Goal: Task Accomplishment & Management: Manage account settings

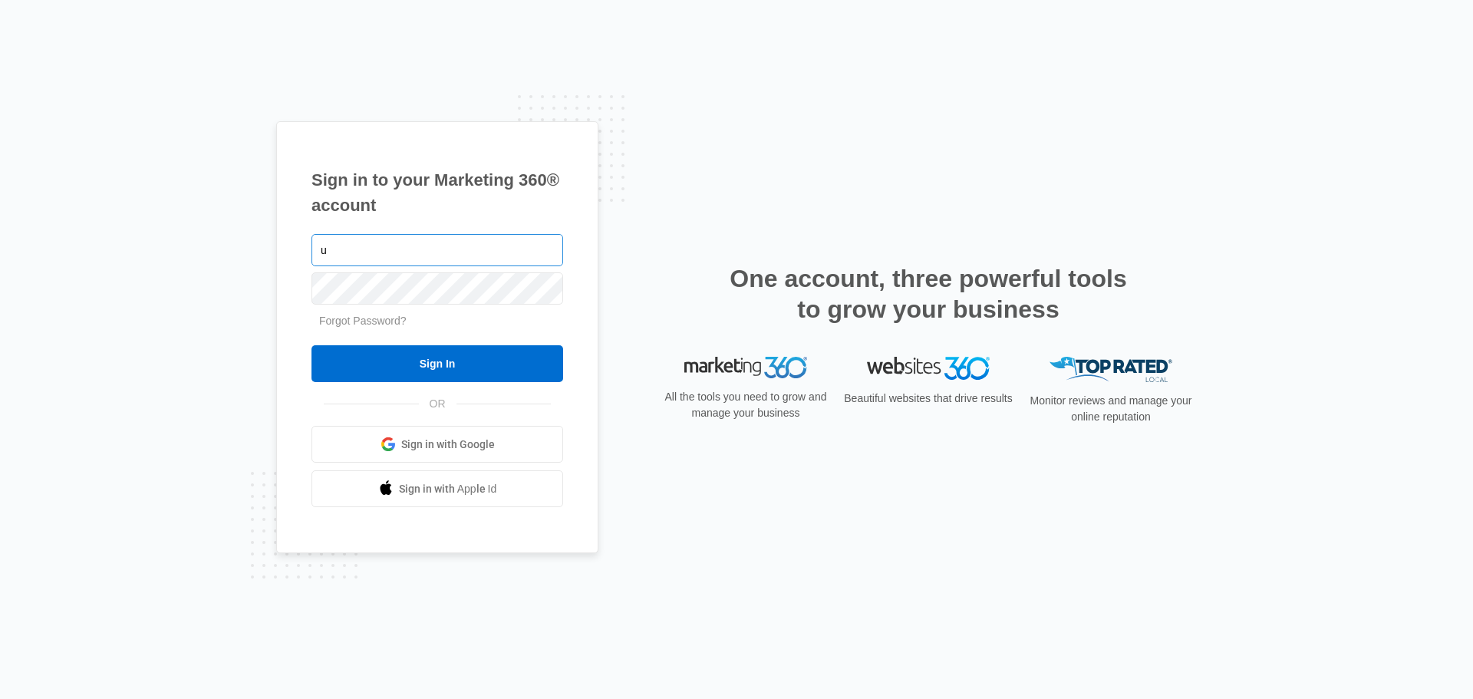
type input "[EMAIL_ADDRESS][DOMAIN_NAME]"
click at [311, 345] on input "Sign In" at bounding box center [437, 363] width 252 height 37
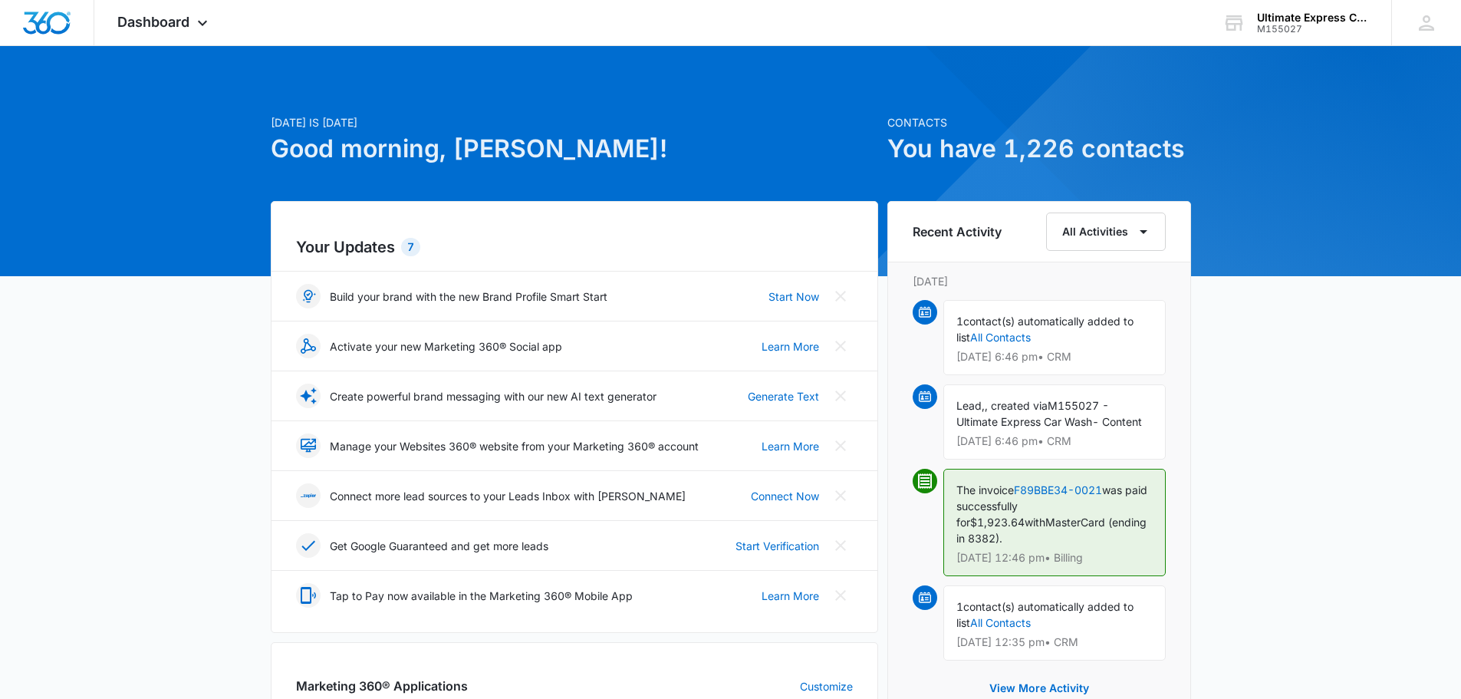
click at [152, 29] on span "Dashboard" at bounding box center [153, 22] width 72 height 16
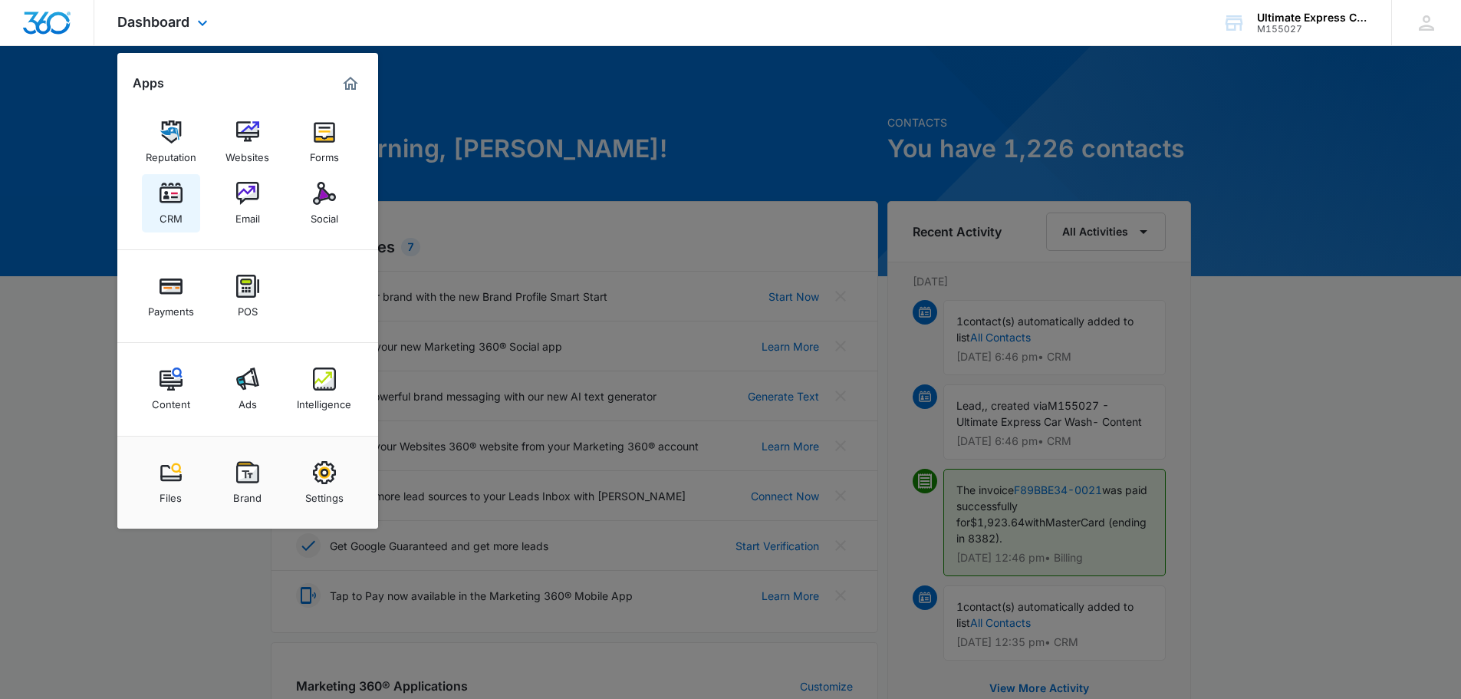
click at [152, 213] on link "CRM" at bounding box center [171, 203] width 58 height 58
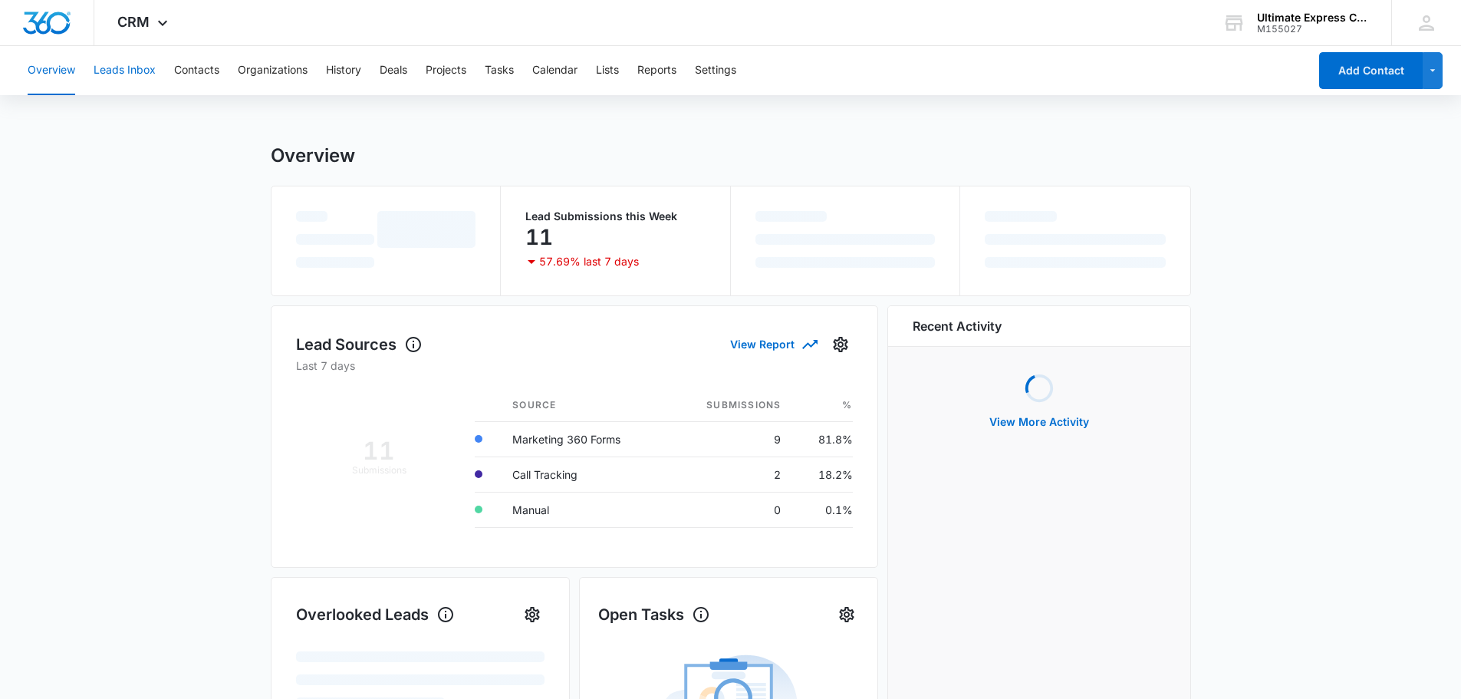
click at [143, 84] on button "Leads Inbox" at bounding box center [125, 70] width 62 height 49
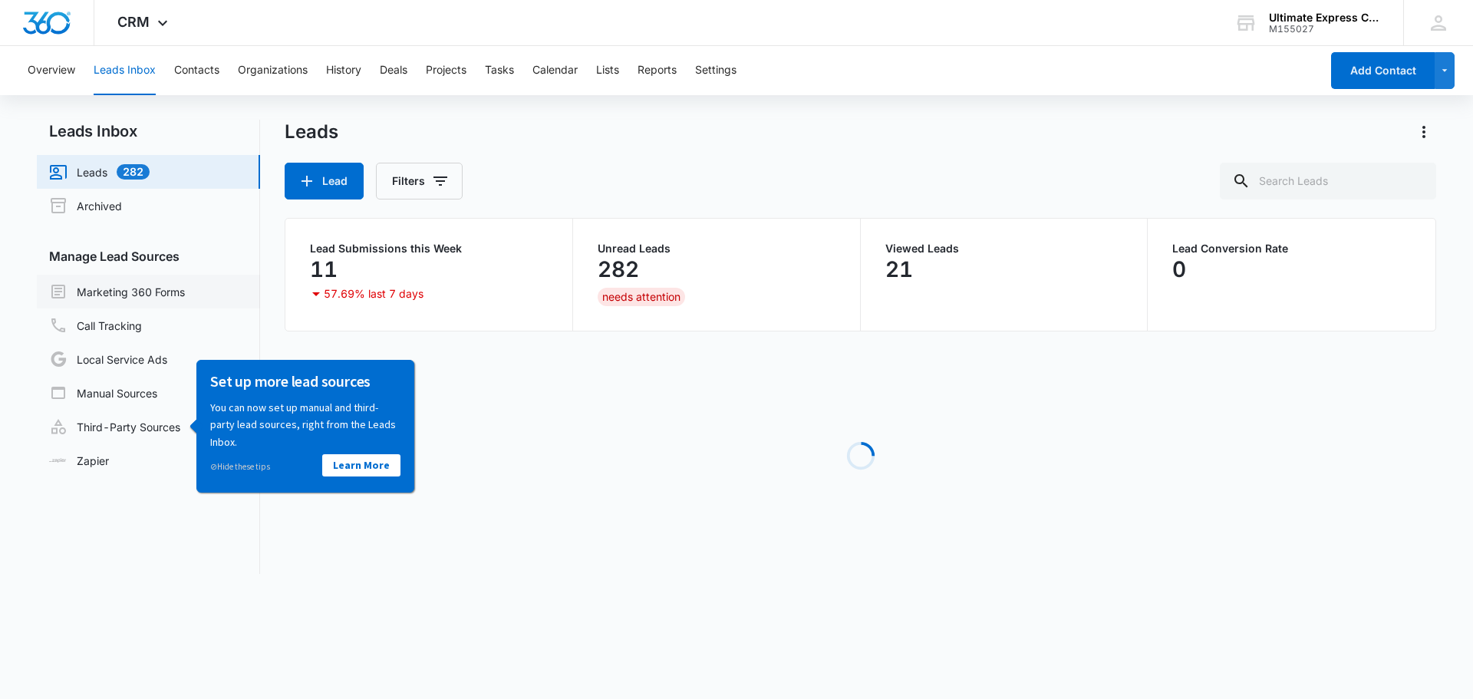
click at [158, 288] on link "Marketing 360 Forms" at bounding box center [117, 291] width 136 height 18
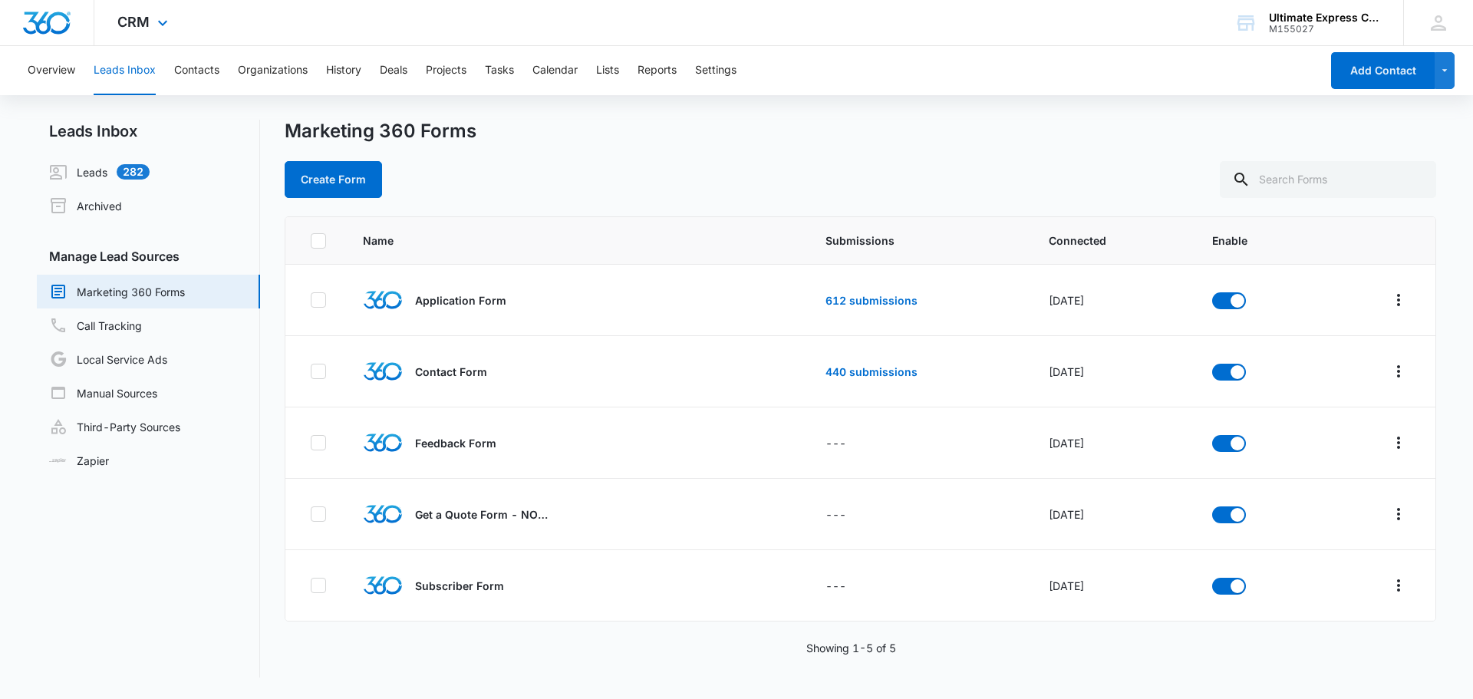
click at [373, 24] on div "CRM Apps Reputation Websites Forms CRM Email Social Payments POS Content Ads In…" at bounding box center [736, 23] width 1473 height 46
click at [831, 301] on link "612 submissions" at bounding box center [871, 300] width 92 height 13
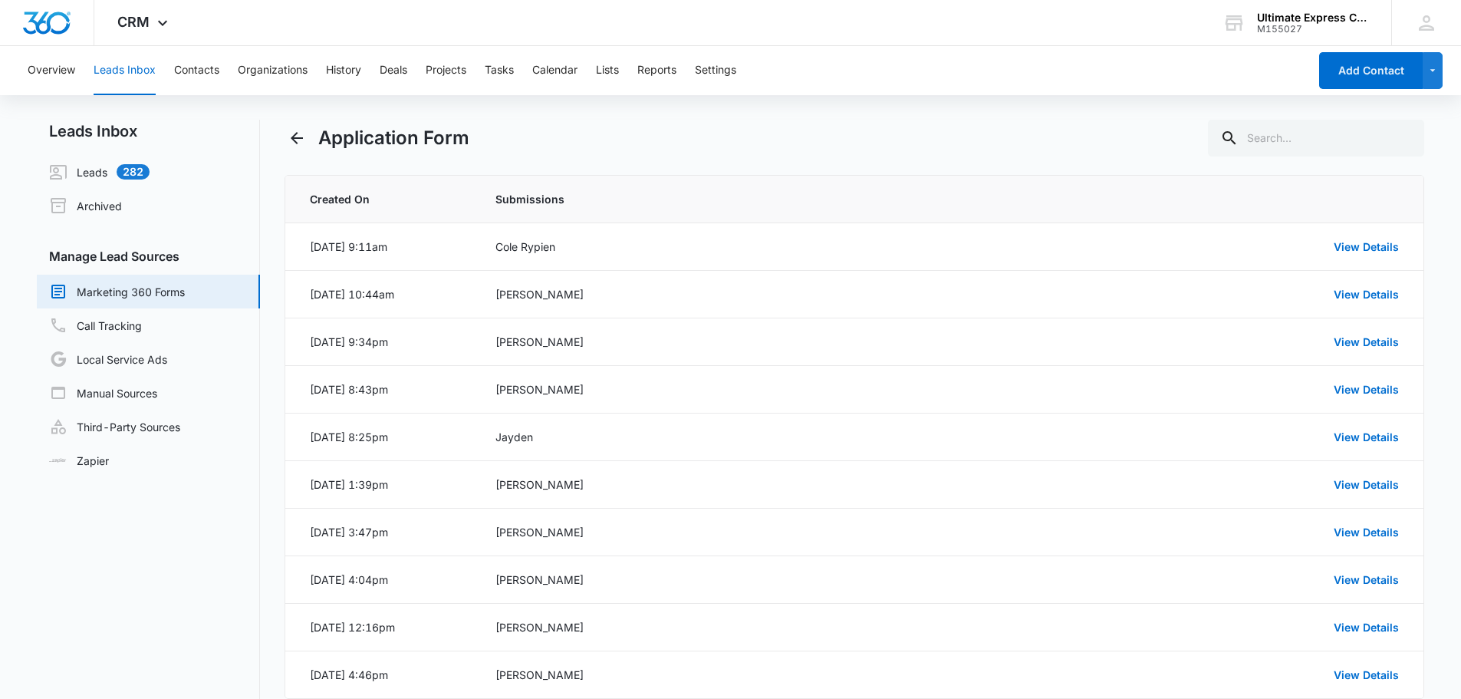
click at [897, 109] on div "Overview Leads Inbox Contacts Organizations History Deals Projects Tasks Calend…" at bounding box center [730, 414] width 1461 height 737
click at [588, 133] on div "Application Form" at bounding box center [855, 138] width 1140 height 37
click at [633, 133] on div "Application Form" at bounding box center [855, 138] width 1140 height 37
click at [709, 145] on div "Application Form" at bounding box center [855, 138] width 1140 height 37
click at [1337, 240] on link "View Details" at bounding box center [1366, 246] width 65 height 13
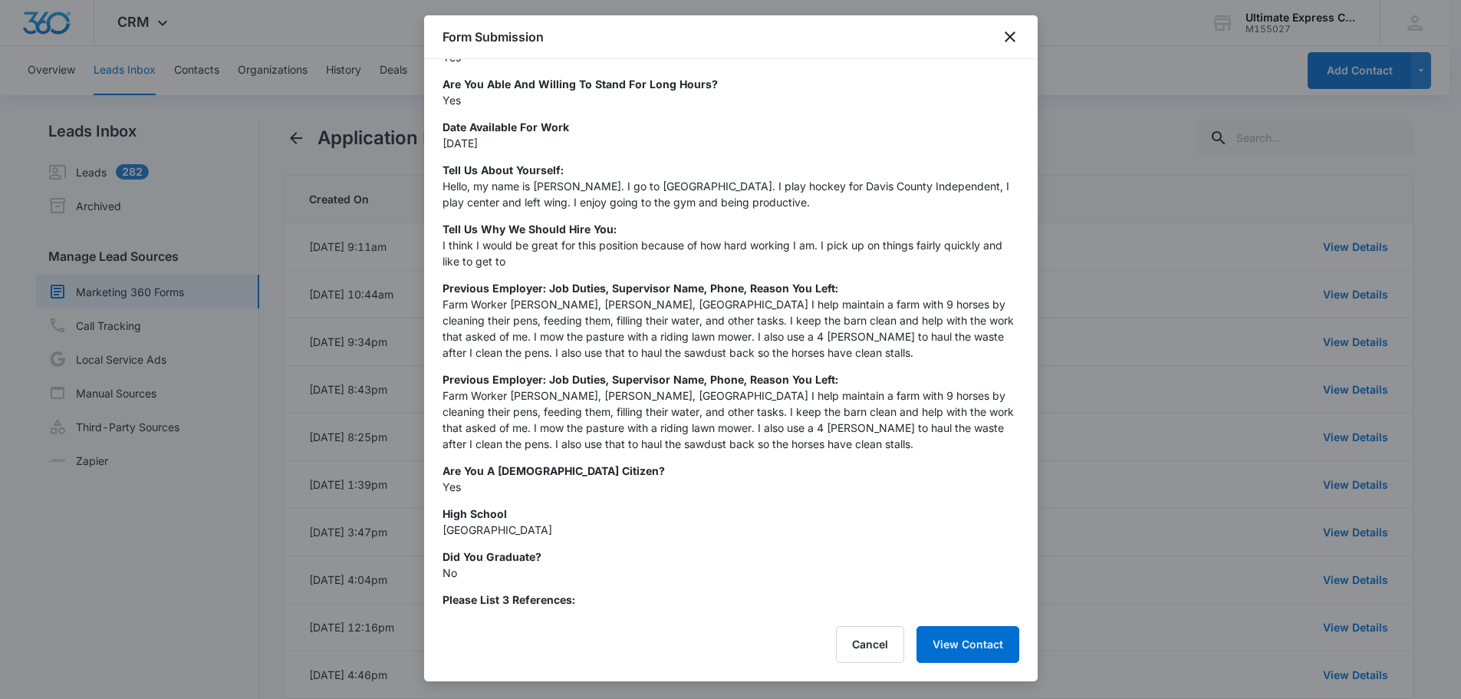
scroll to position [605, 0]
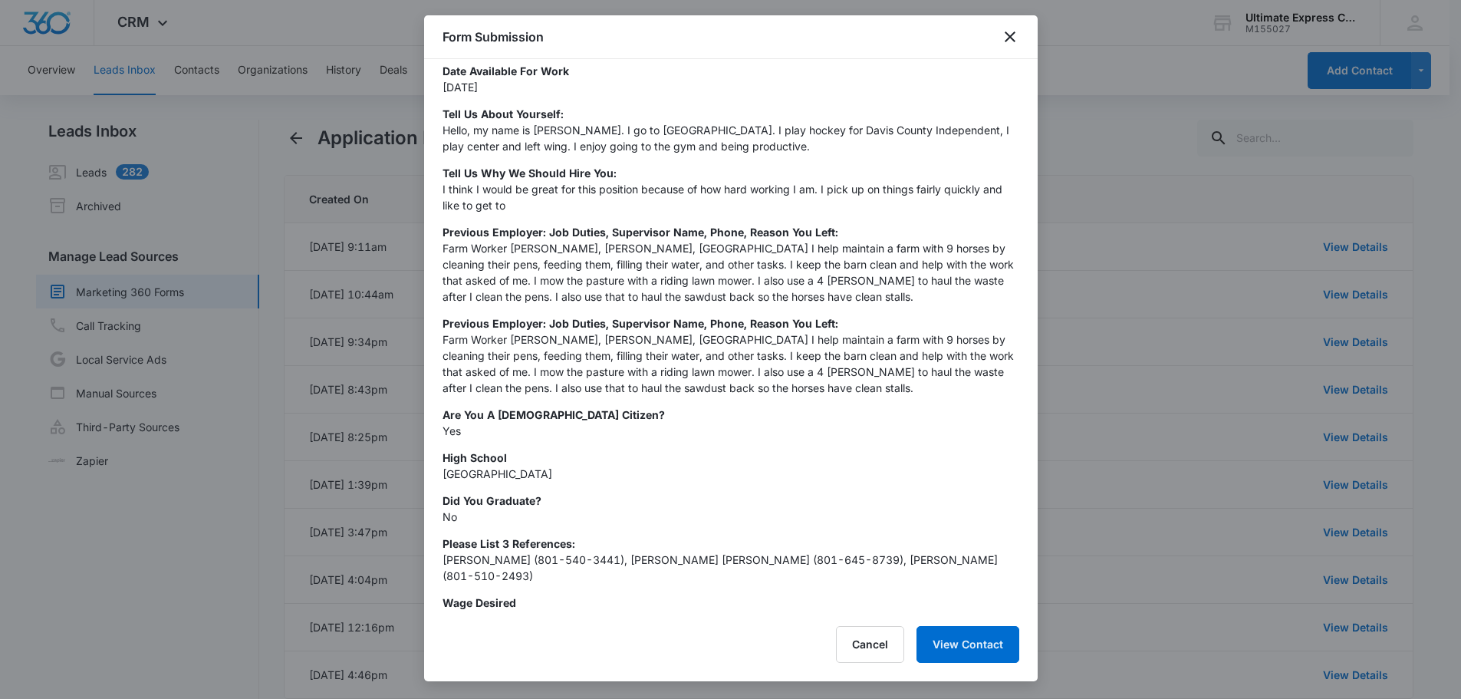
click at [1101, 230] on div at bounding box center [730, 349] width 1461 height 699
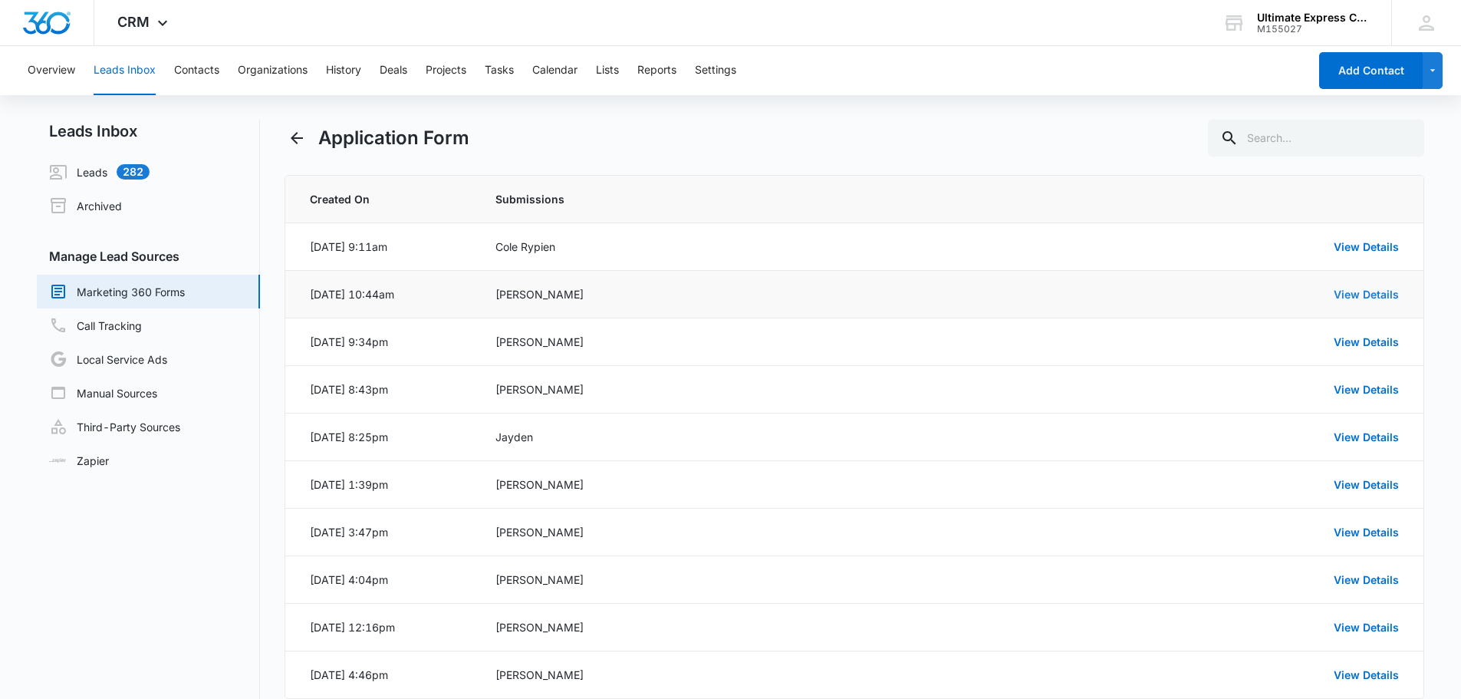
click at [1348, 289] on link "View Details" at bounding box center [1366, 294] width 65 height 13
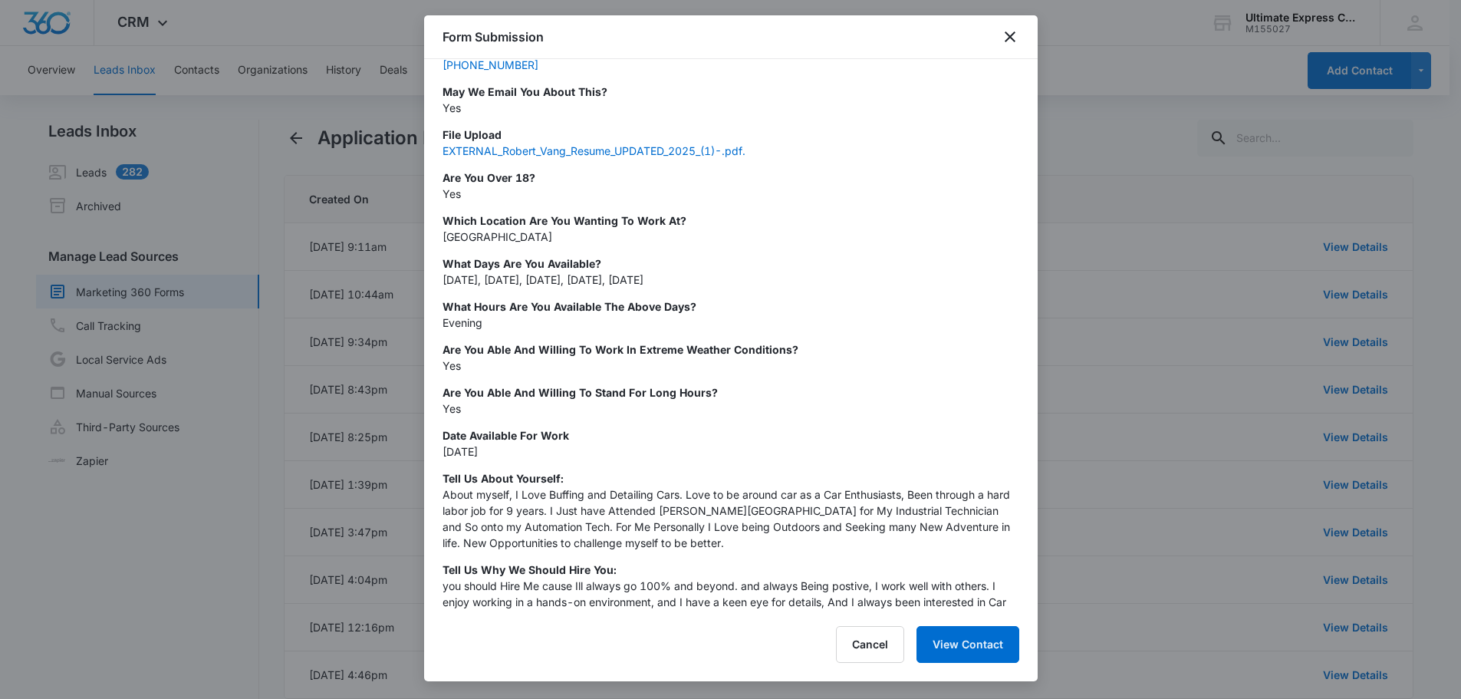
scroll to position [573, 0]
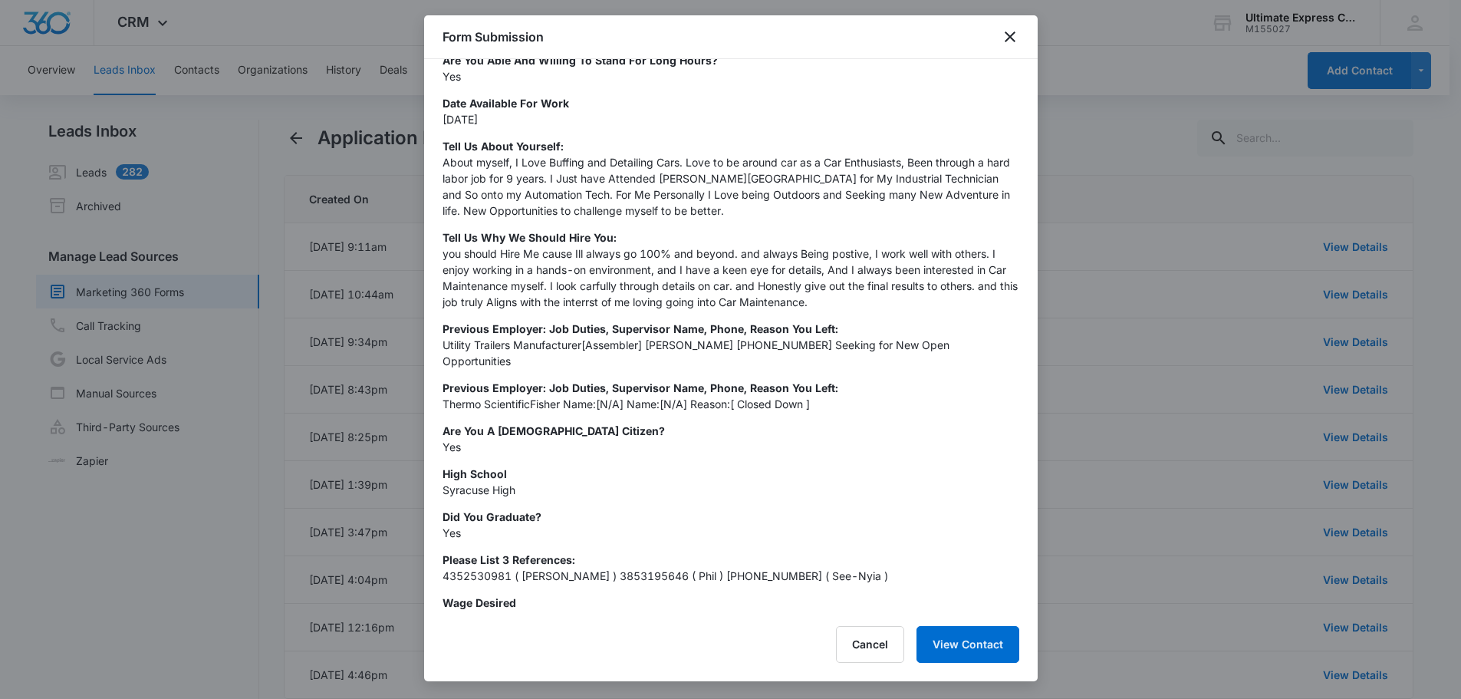
click at [1111, 196] on div at bounding box center [730, 349] width 1461 height 699
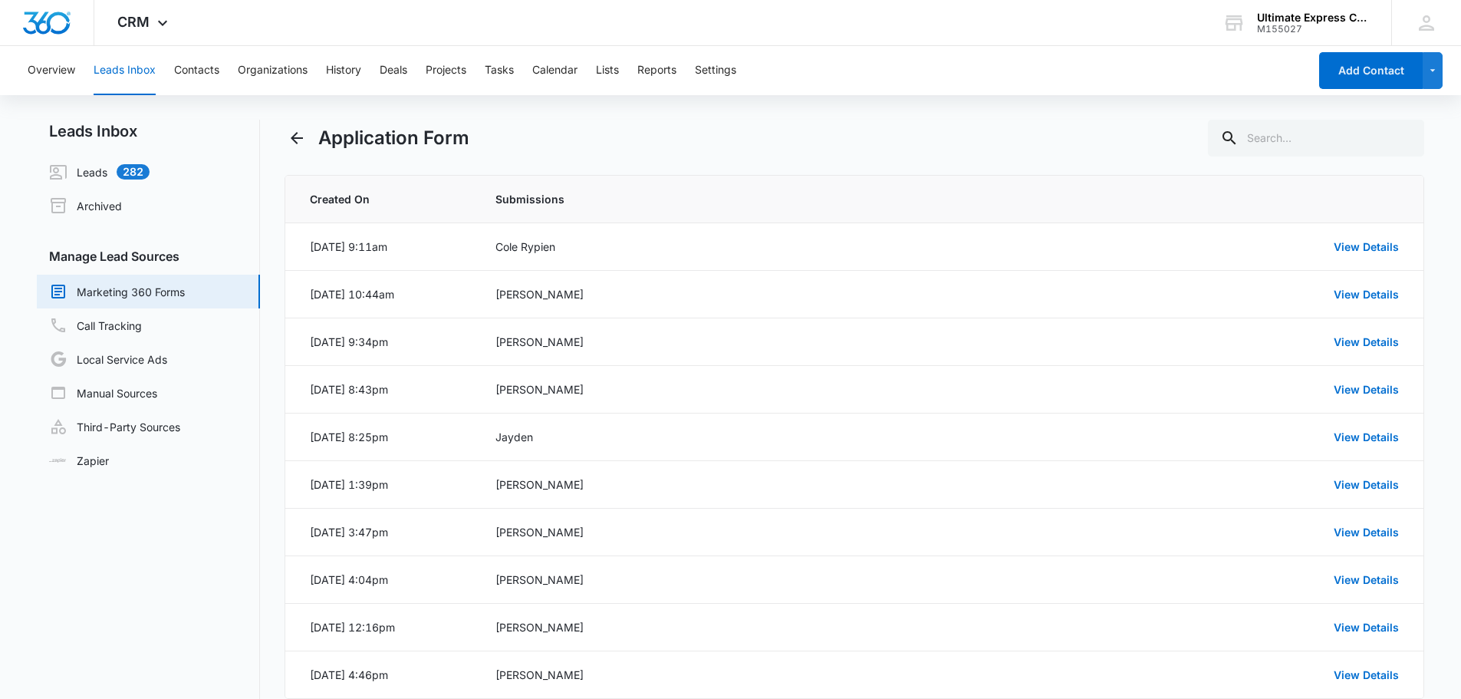
click at [1130, 148] on div "Application Form" at bounding box center [855, 138] width 1140 height 37
click at [538, 147] on div "Application Form" at bounding box center [855, 138] width 1140 height 37
